Goal: Task Accomplishment & Management: Manage account settings

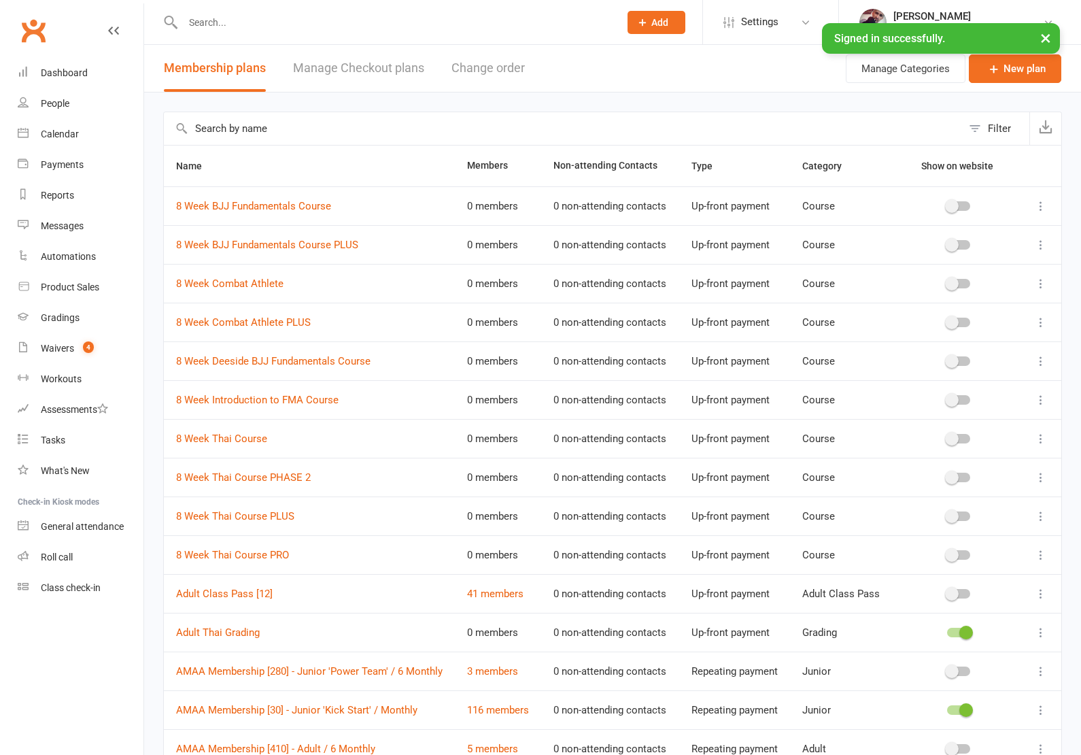
select select "100"
click at [44, 357] on link "Waivers 4" at bounding box center [81, 348] width 126 height 31
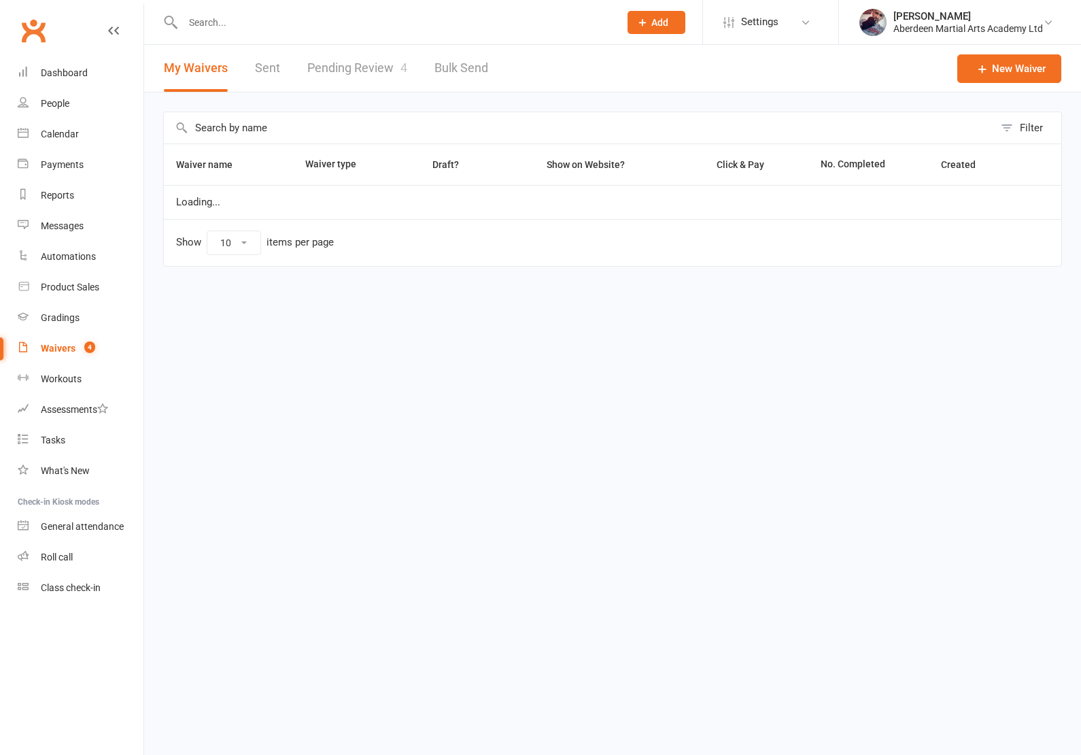
select select "100"
click at [360, 79] on link "Pending Review 4" at bounding box center [357, 68] width 100 height 47
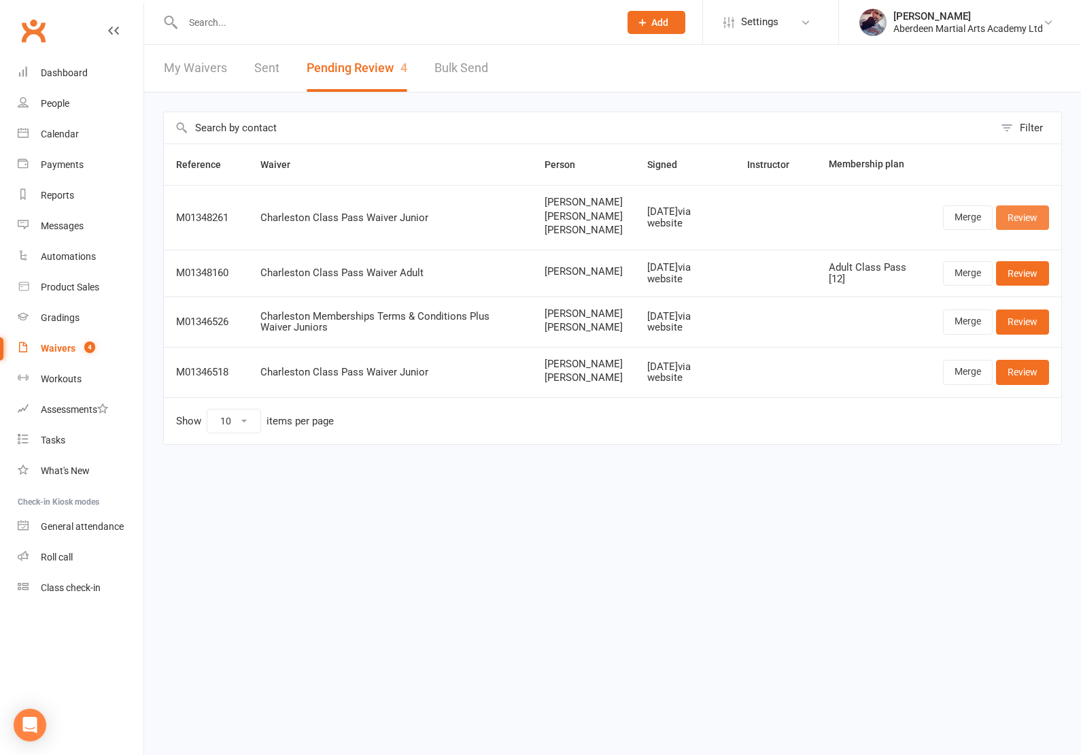
click at [1025, 230] on link "Review" at bounding box center [1022, 217] width 53 height 24
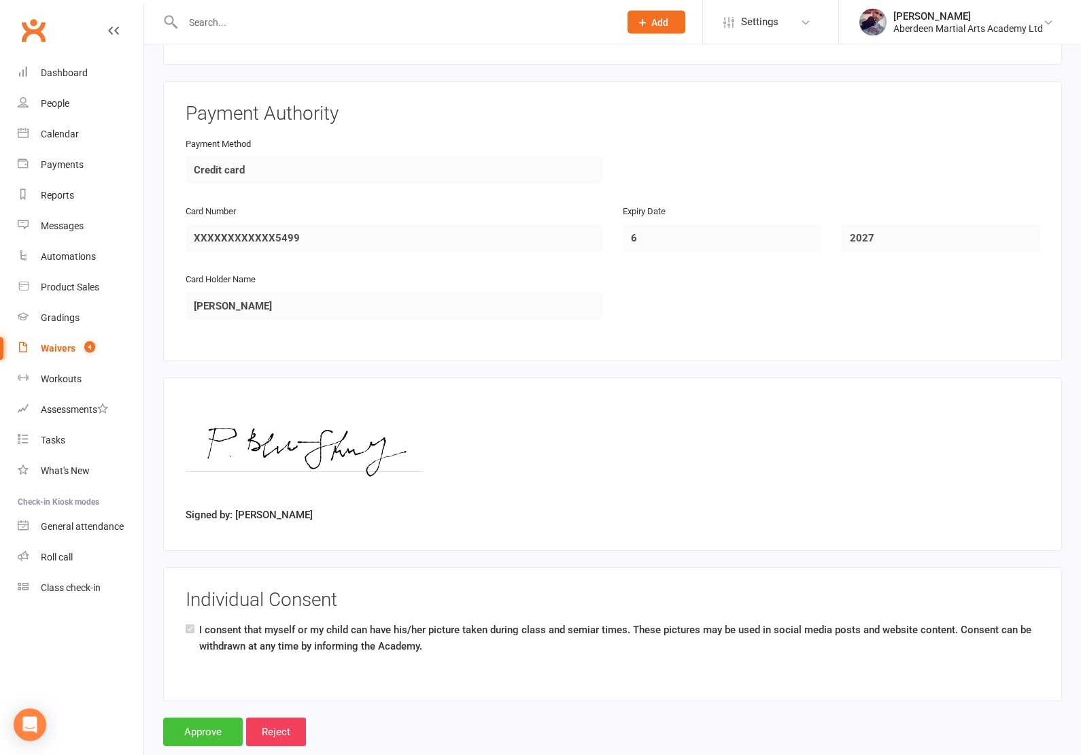
click at [202, 719] on input "Approve" at bounding box center [203, 732] width 80 height 29
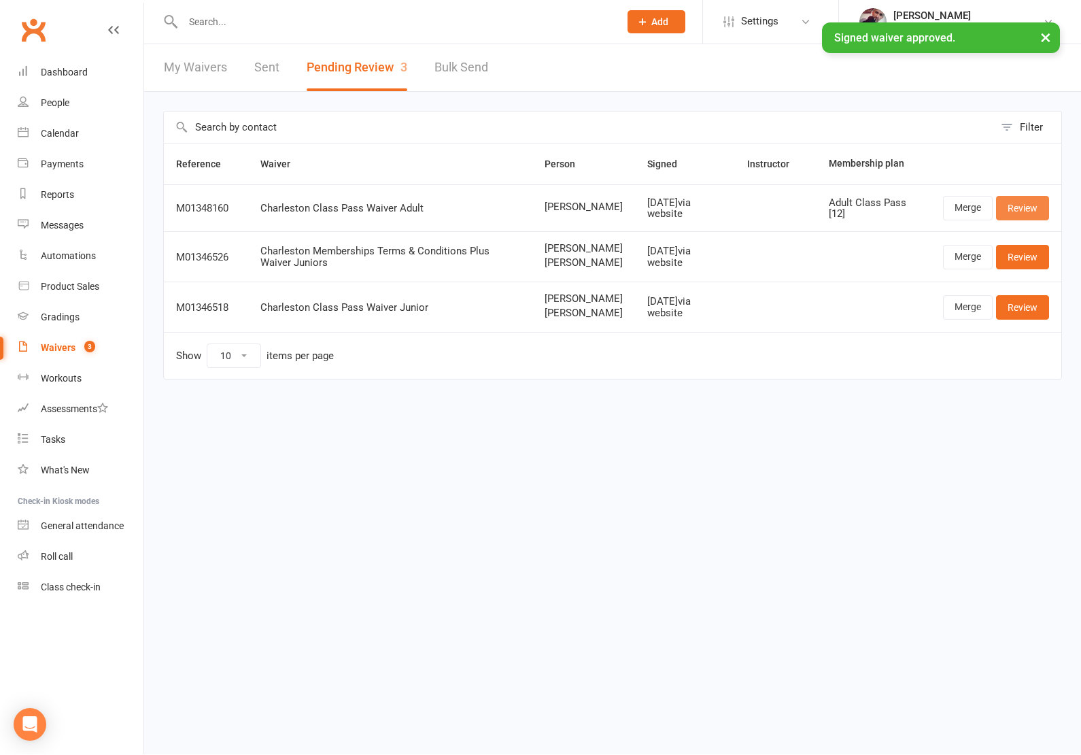
click at [1024, 209] on link "Review" at bounding box center [1022, 209] width 53 height 24
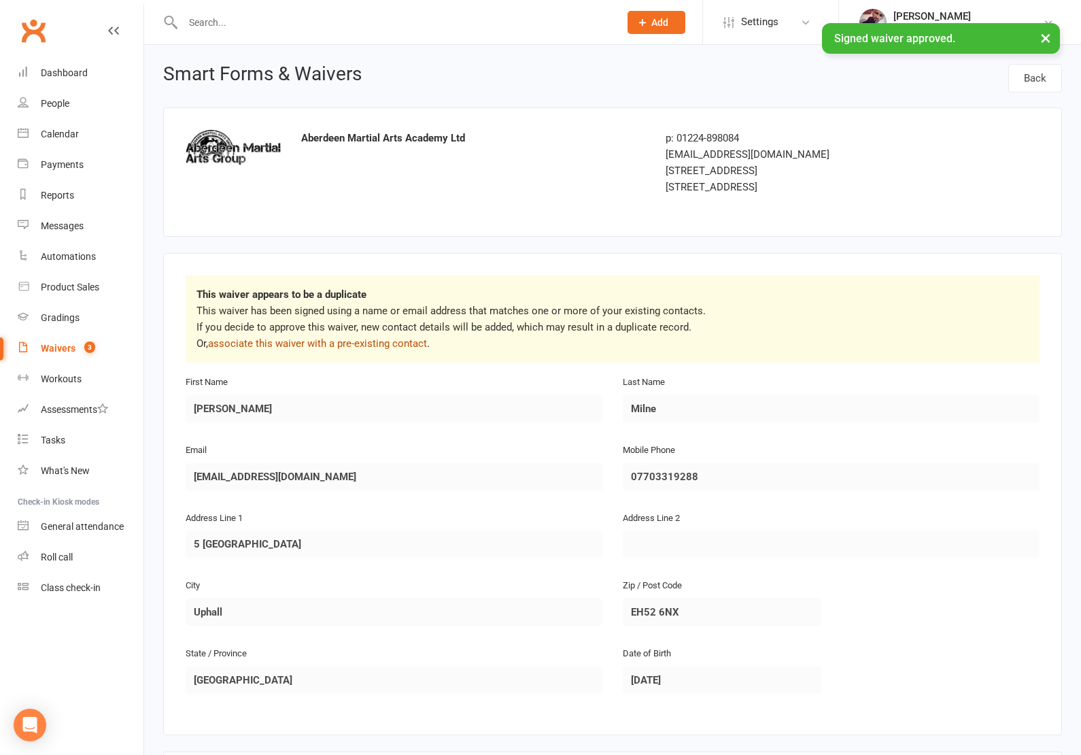
click at [364, 349] on link "associate this waiver with a pre-existing contact" at bounding box center [317, 343] width 219 height 12
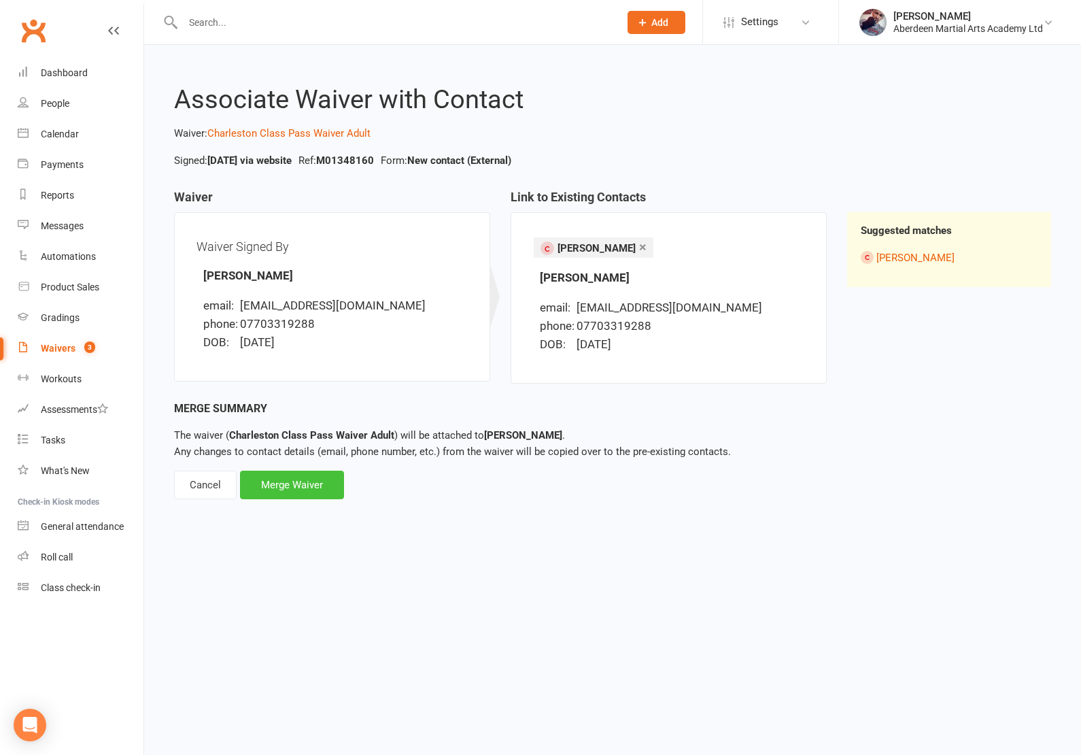
click at [313, 483] on div "Merge Waiver" at bounding box center [292, 485] width 104 height 29
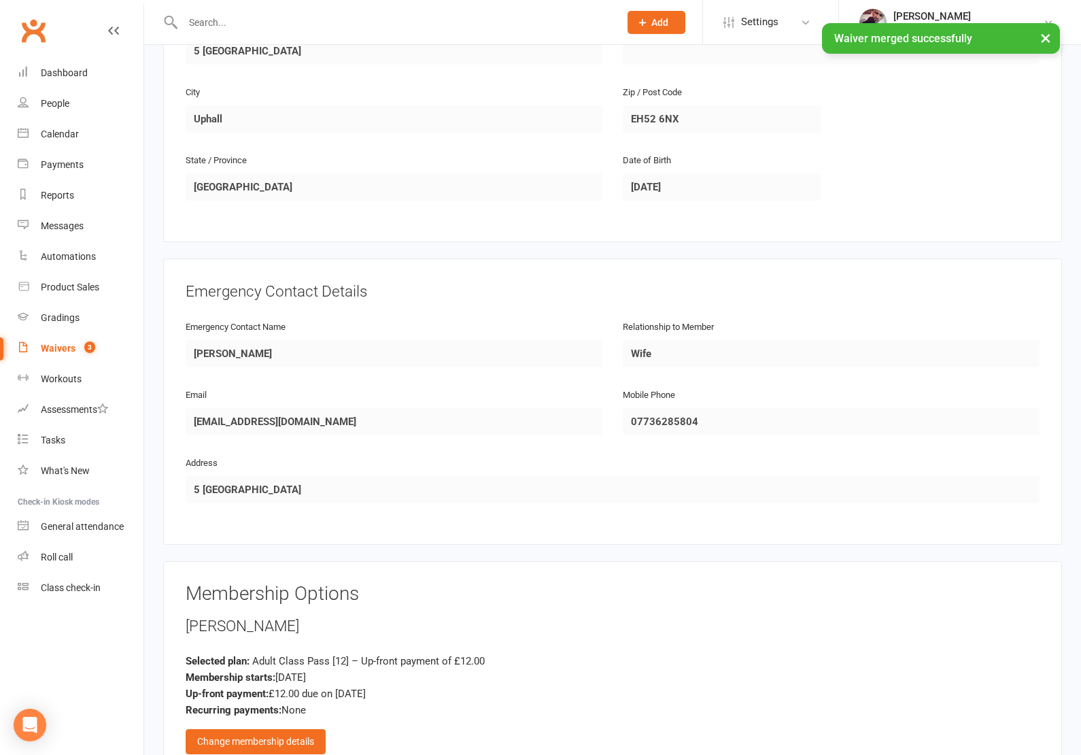
scroll to position [983, 0]
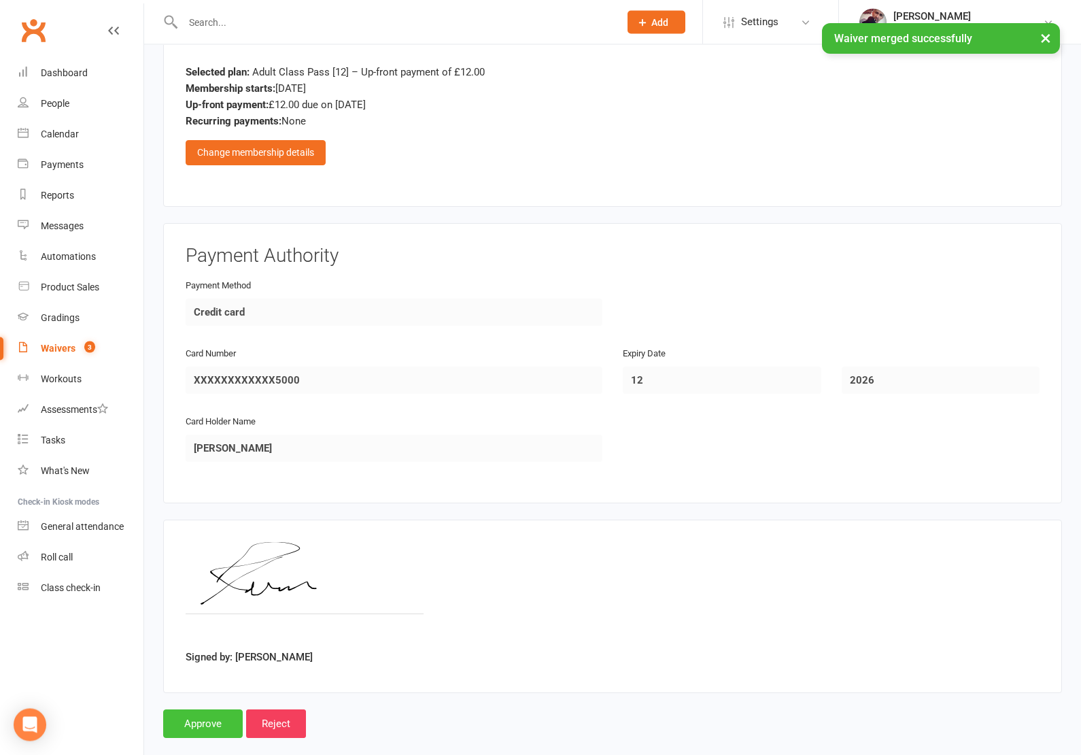
click at [209, 715] on input "Approve" at bounding box center [203, 724] width 80 height 29
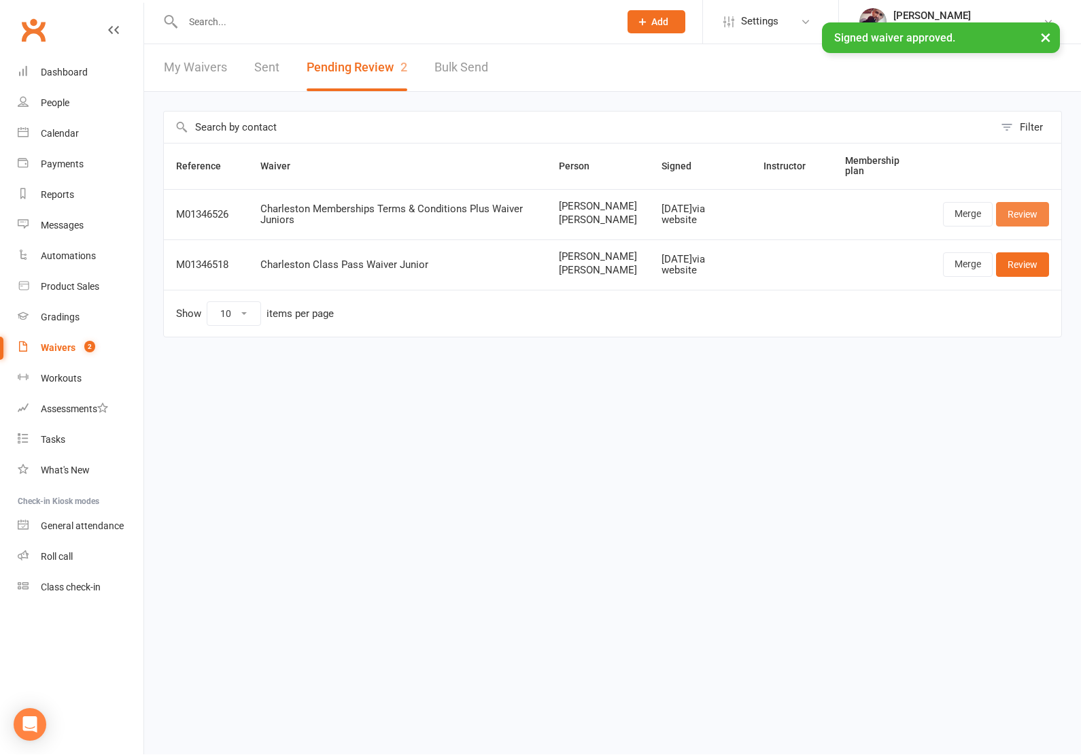
click at [1025, 216] on link "Review" at bounding box center [1022, 215] width 53 height 24
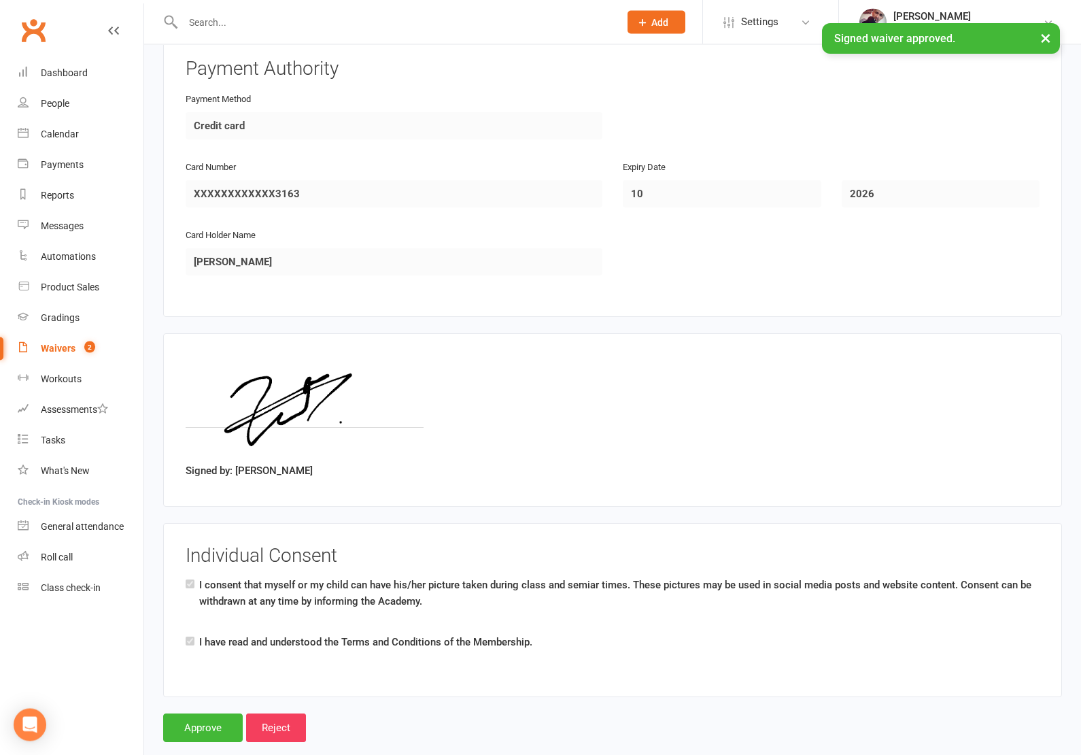
scroll to position [1811, 0]
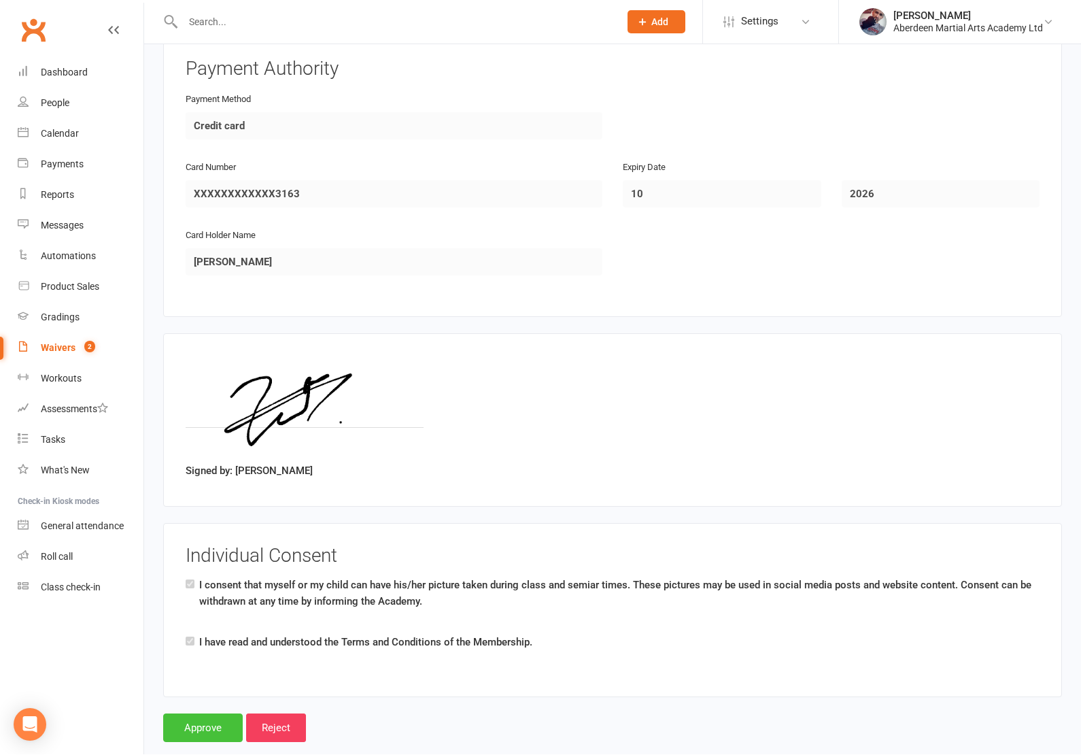
click at [200, 721] on input "Approve" at bounding box center [203, 728] width 80 height 29
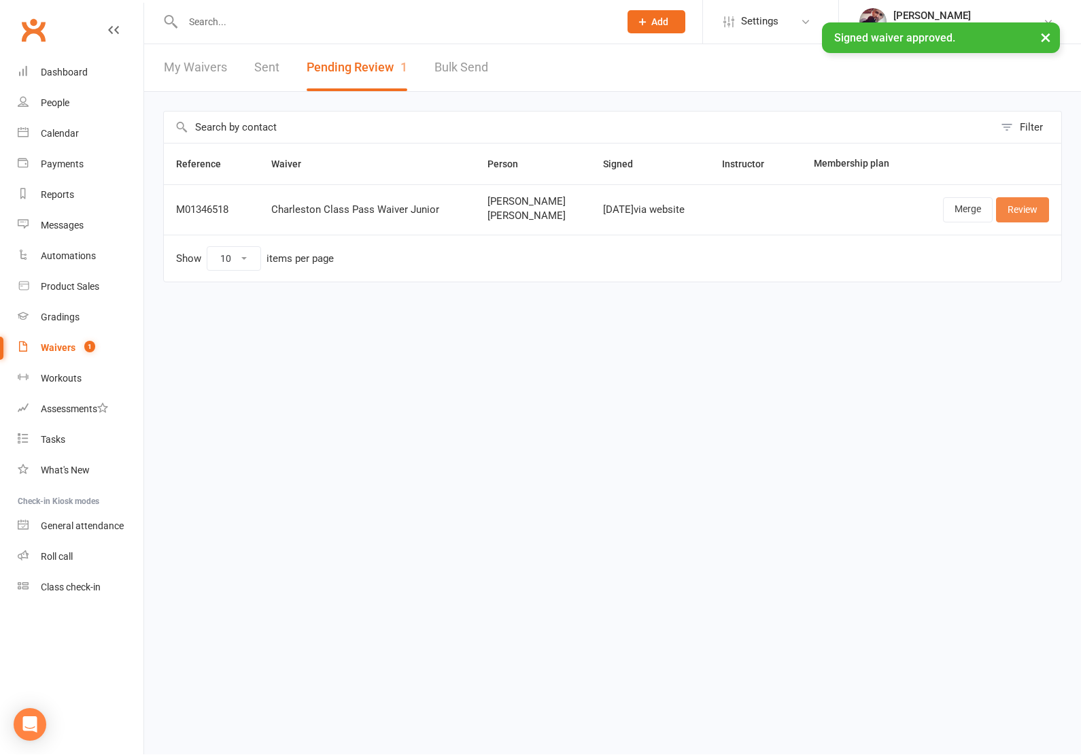
click at [1046, 199] on link "Review" at bounding box center [1022, 210] width 53 height 24
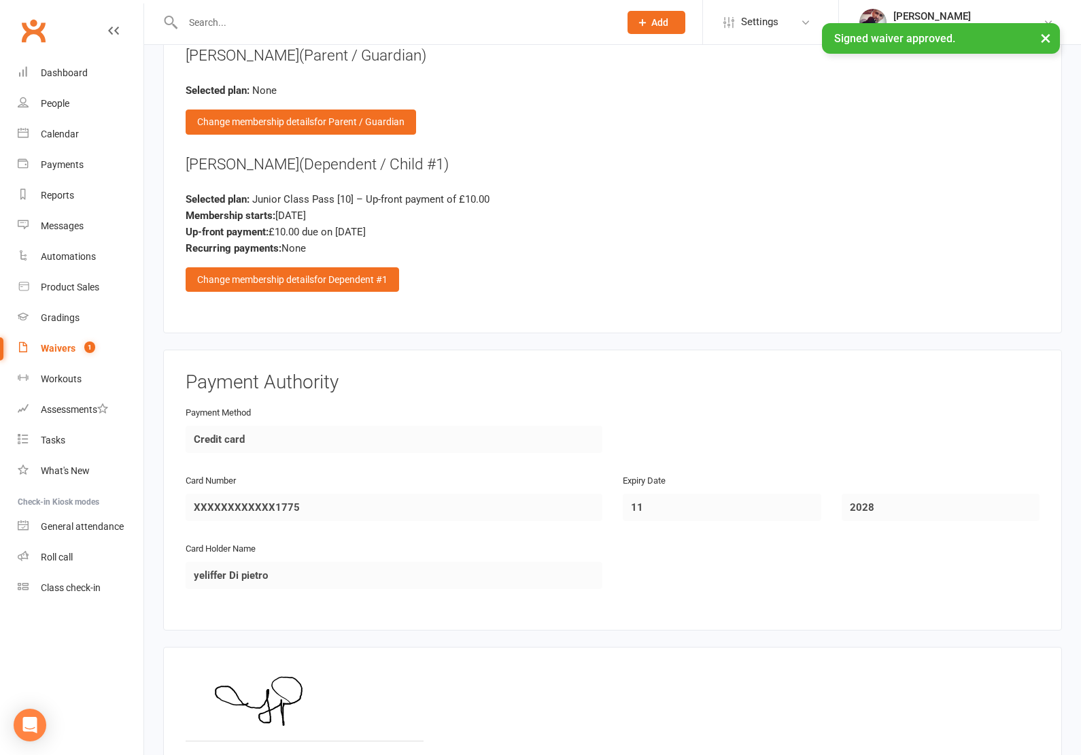
scroll to position [1770, 0]
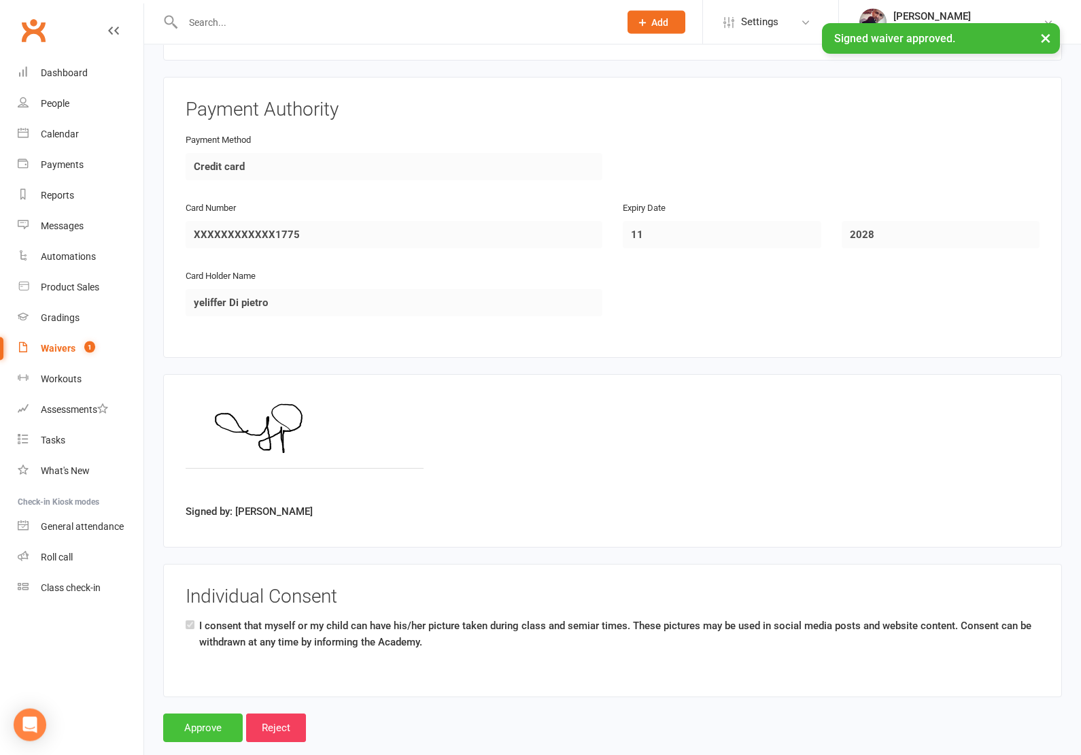
click at [202, 721] on input "Approve" at bounding box center [203, 728] width 80 height 29
